Goal: Task Accomplishment & Management: Use online tool/utility

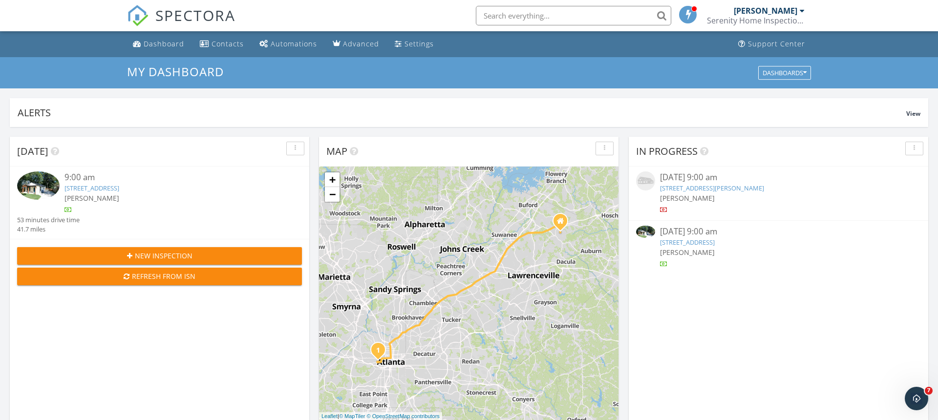
click at [715, 244] on link "[STREET_ADDRESS]" at bounding box center [687, 242] width 55 height 9
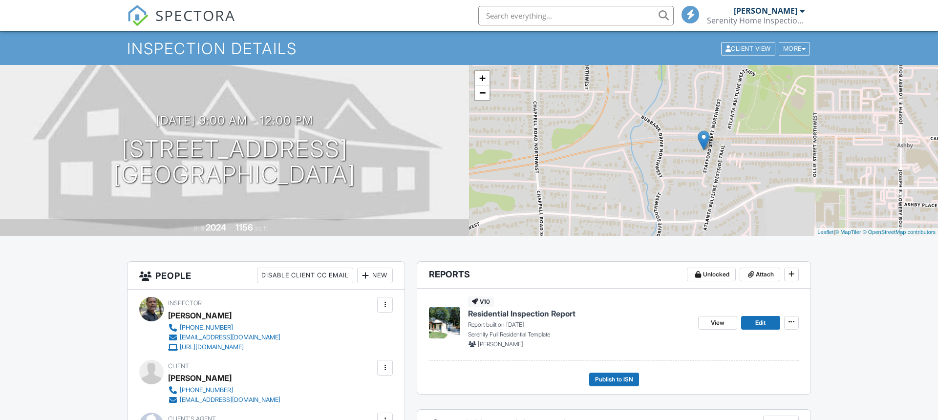
scroll to position [25, 0]
click at [716, 319] on span "View" at bounding box center [718, 323] width 14 height 10
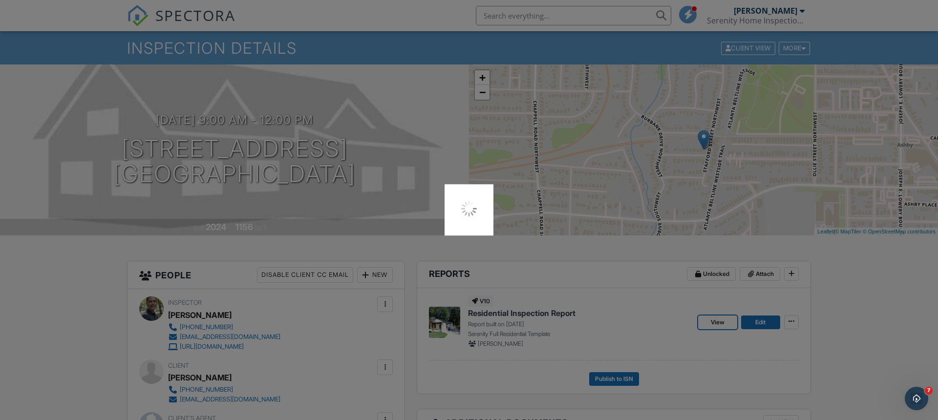
scroll to position [0, 0]
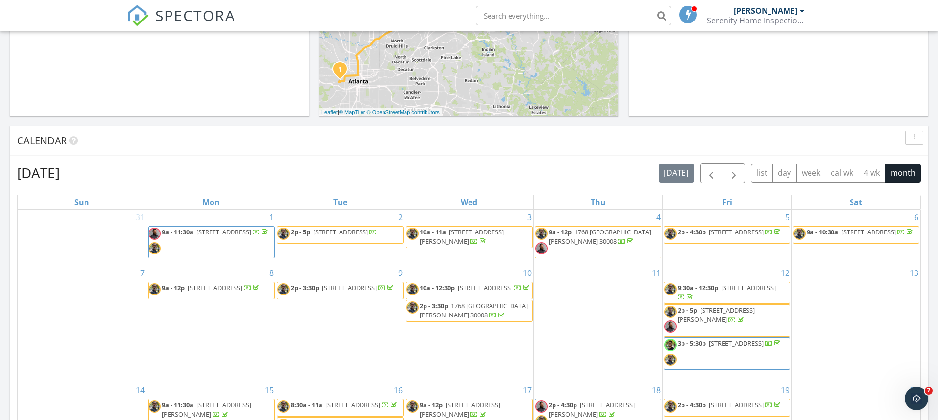
scroll to position [298, 0]
